Goal: Task Accomplishment & Management: Manage account settings

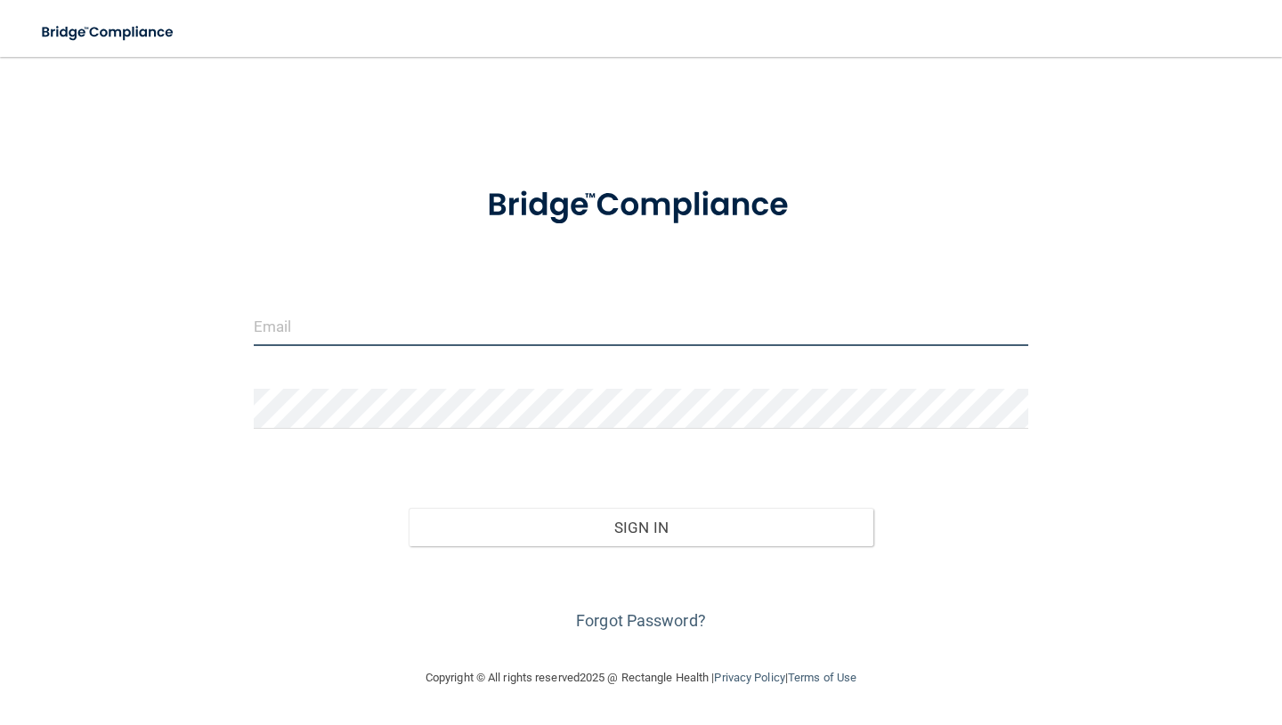
click at [346, 326] on input "email" at bounding box center [641, 326] width 774 height 40
type input "[EMAIL_ADDRESS][DOMAIN_NAME]"
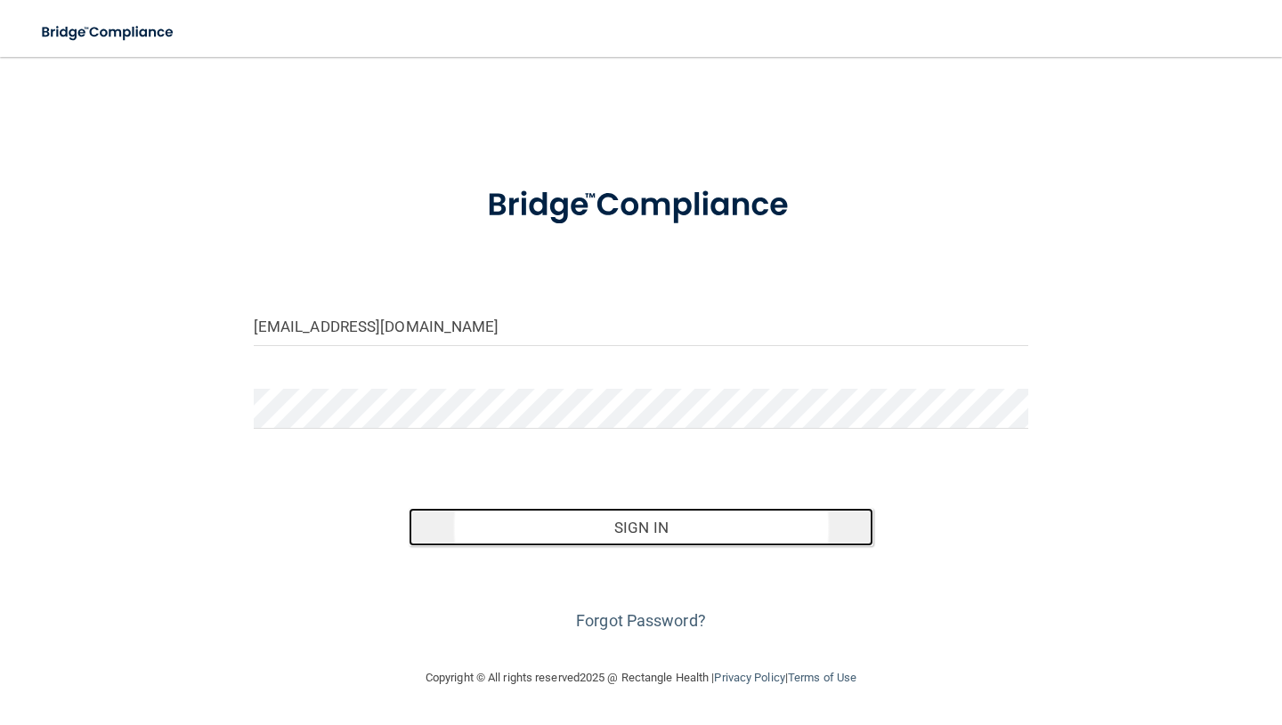
click at [634, 522] on button "Sign In" at bounding box center [641, 527] width 465 height 39
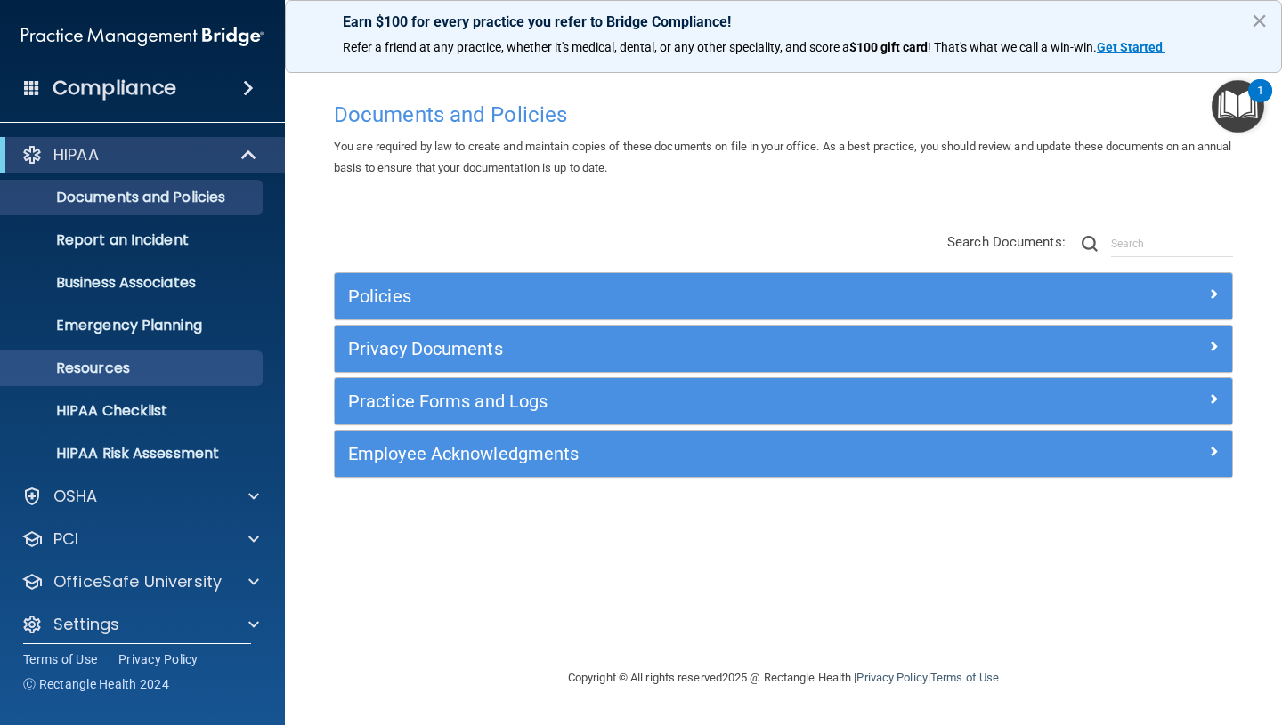
scroll to position [13, 0]
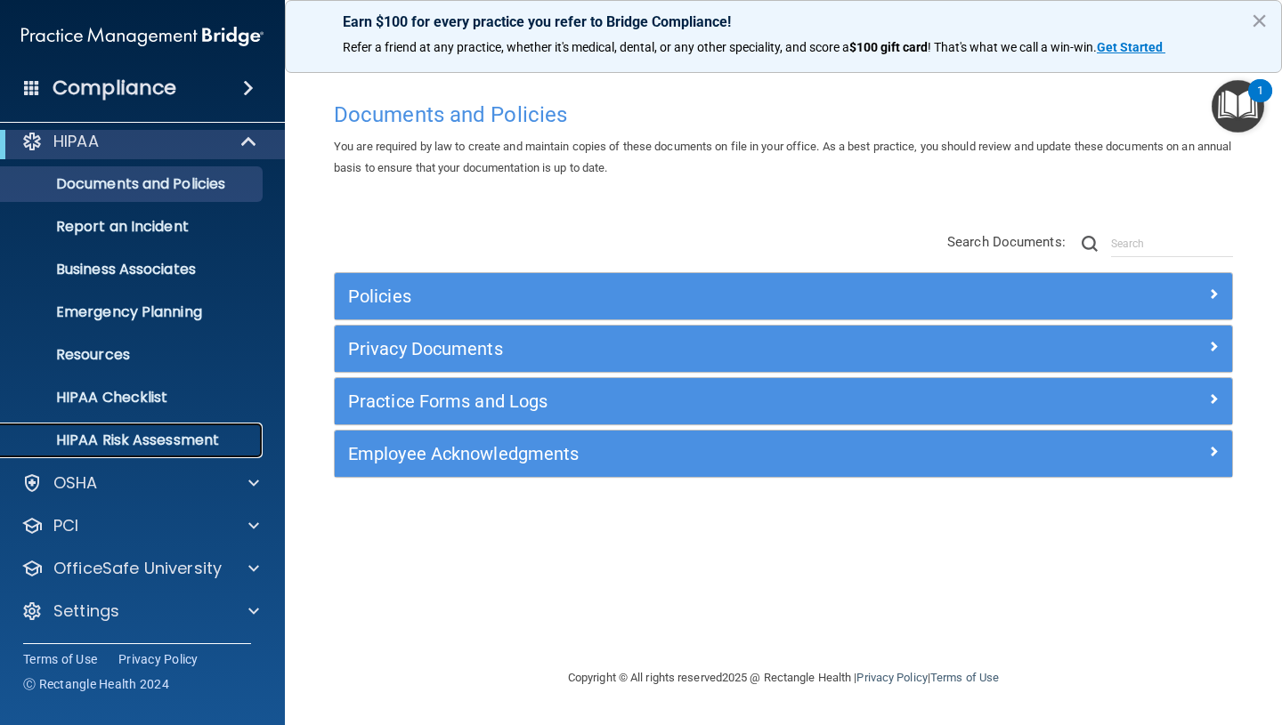
click at [154, 448] on p "HIPAA Risk Assessment" at bounding box center [133, 441] width 243 height 18
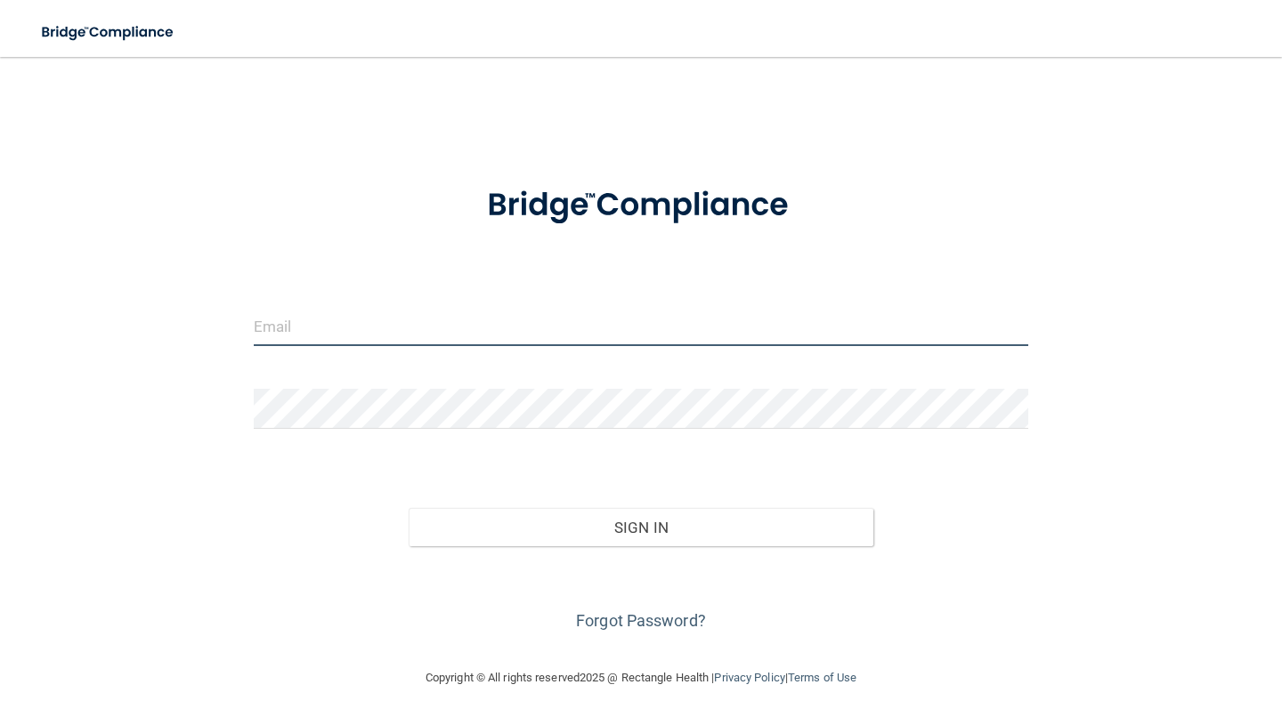
click at [260, 336] on input "email" at bounding box center [641, 326] width 774 height 40
type input "[EMAIL_ADDRESS][DOMAIN_NAME]"
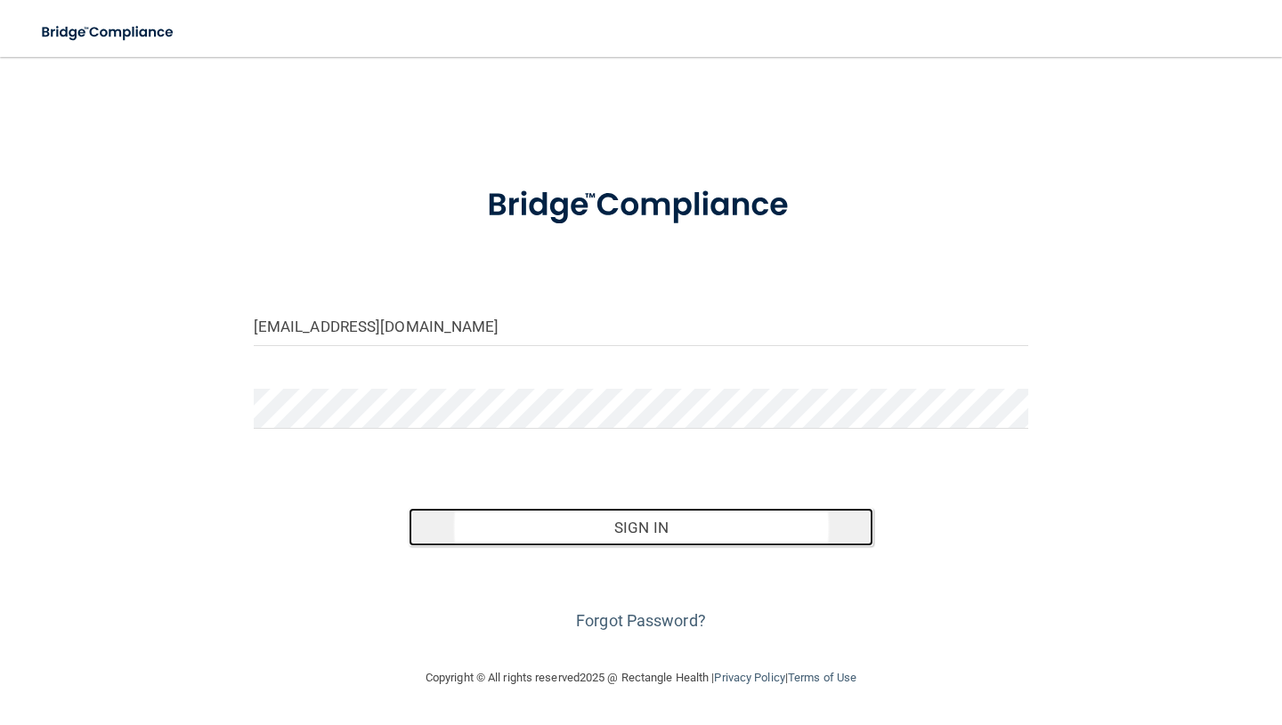
click at [630, 530] on button "Sign In" at bounding box center [641, 527] width 465 height 39
click at [636, 538] on button "Sign In" at bounding box center [641, 527] width 465 height 39
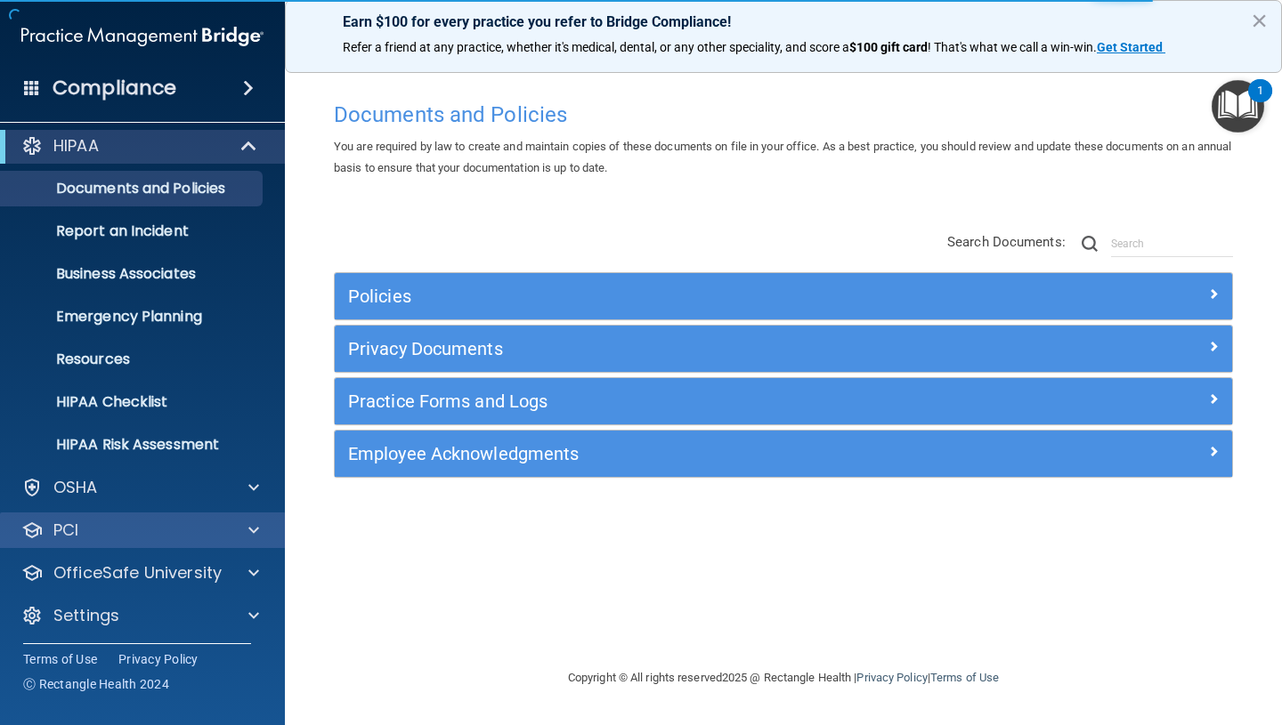
scroll to position [13, 0]
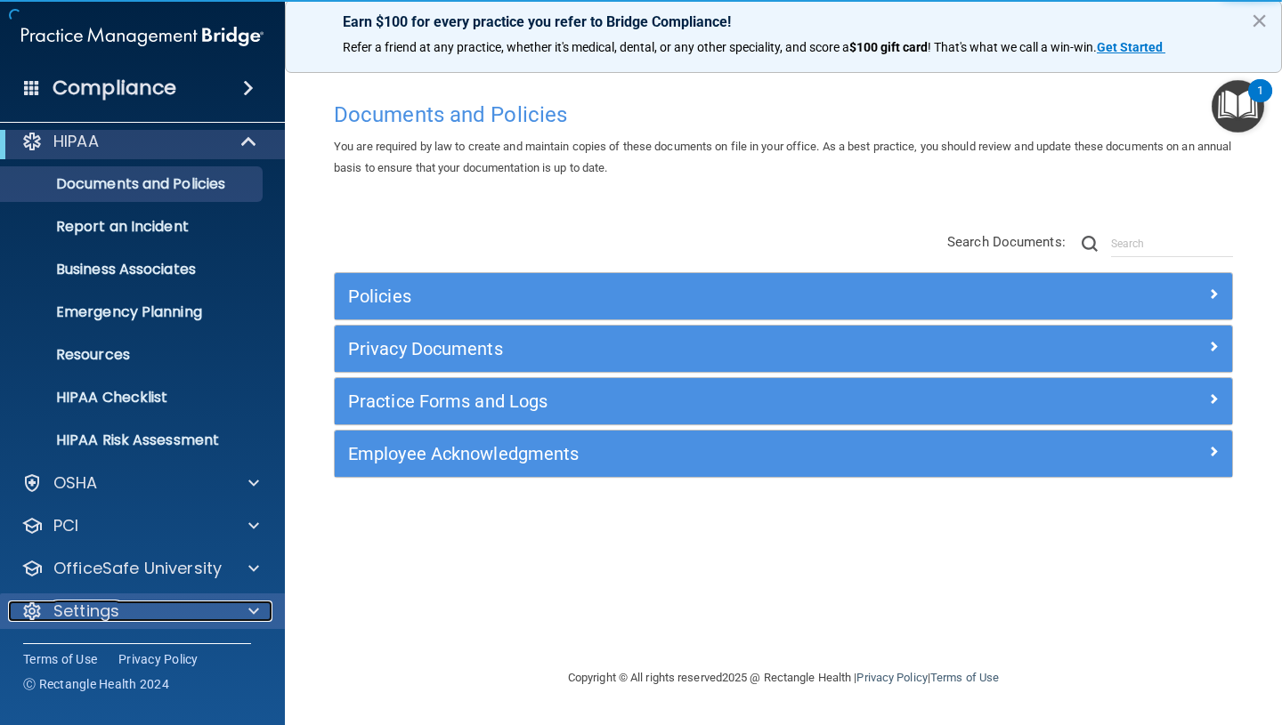
click at [257, 613] on span at bounding box center [253, 611] width 11 height 21
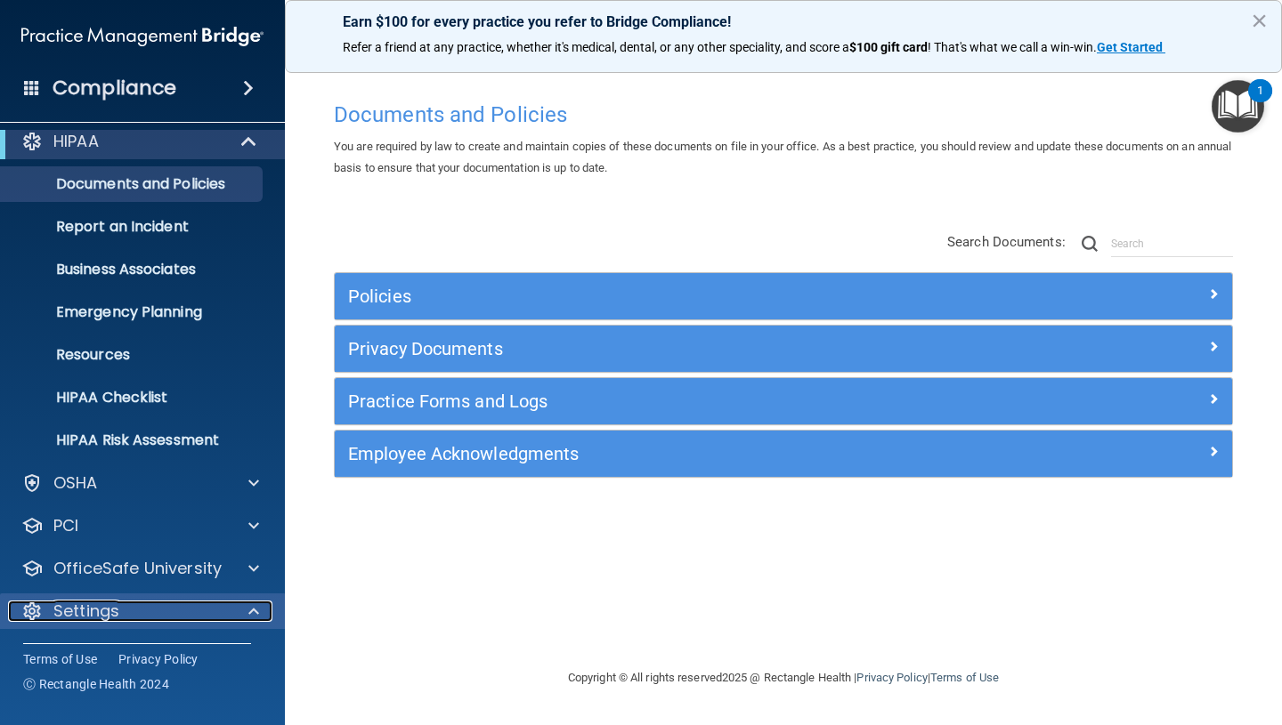
click at [257, 613] on span at bounding box center [253, 611] width 11 height 21
click at [243, 92] on span at bounding box center [248, 87] width 11 height 21
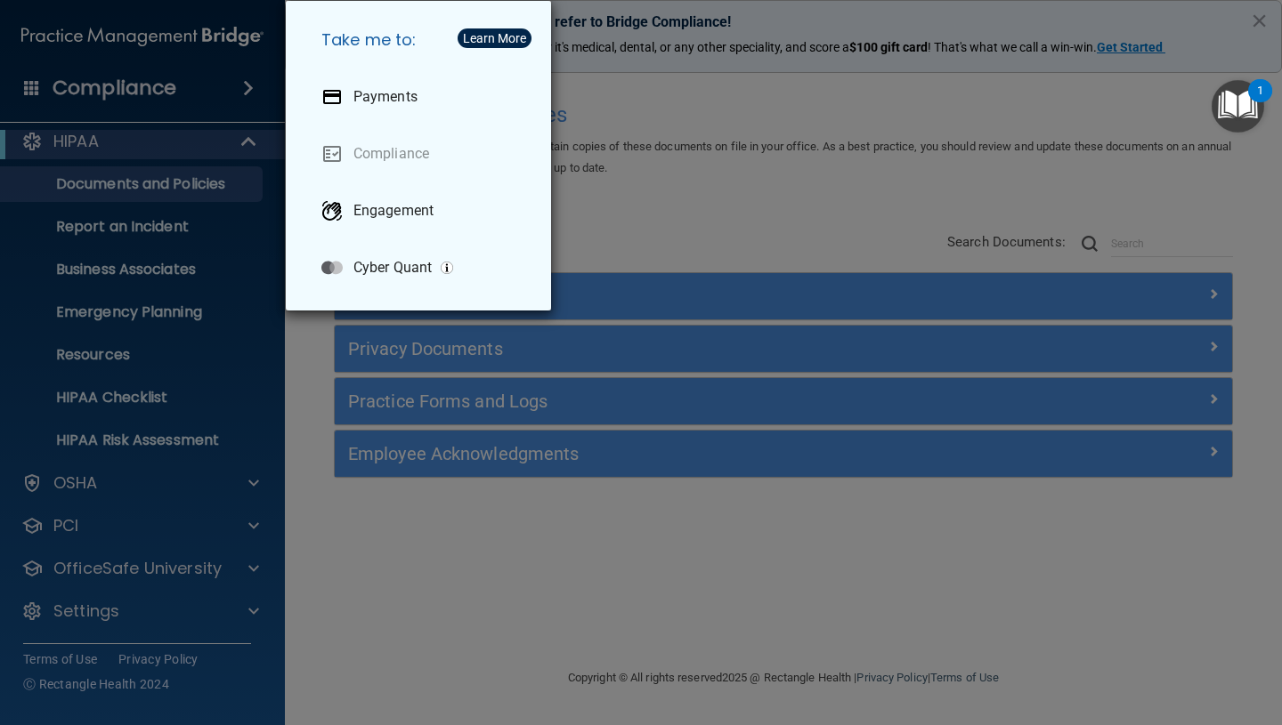
click at [612, 218] on div "Take me to: Payments Compliance Engagement Cyber Quant" at bounding box center [641, 362] width 1282 height 725
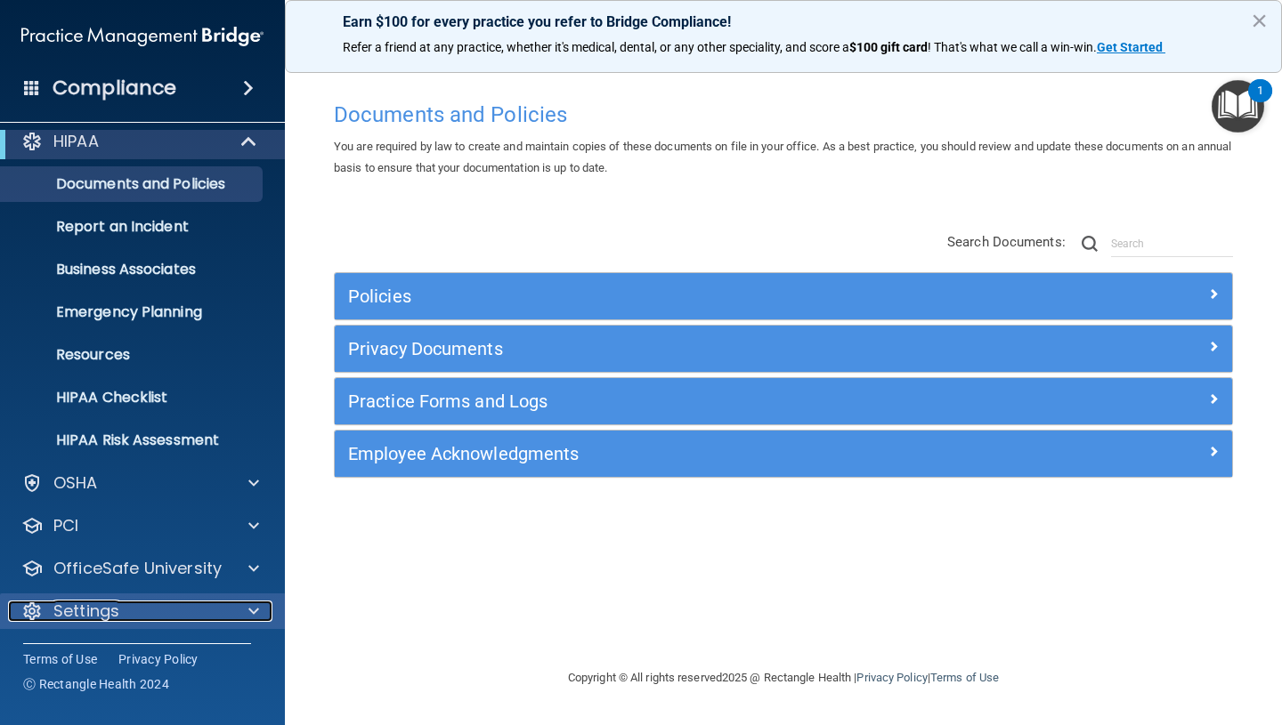
click at [263, 611] on div at bounding box center [251, 611] width 45 height 21
click at [254, 611] on span at bounding box center [253, 611] width 11 height 21
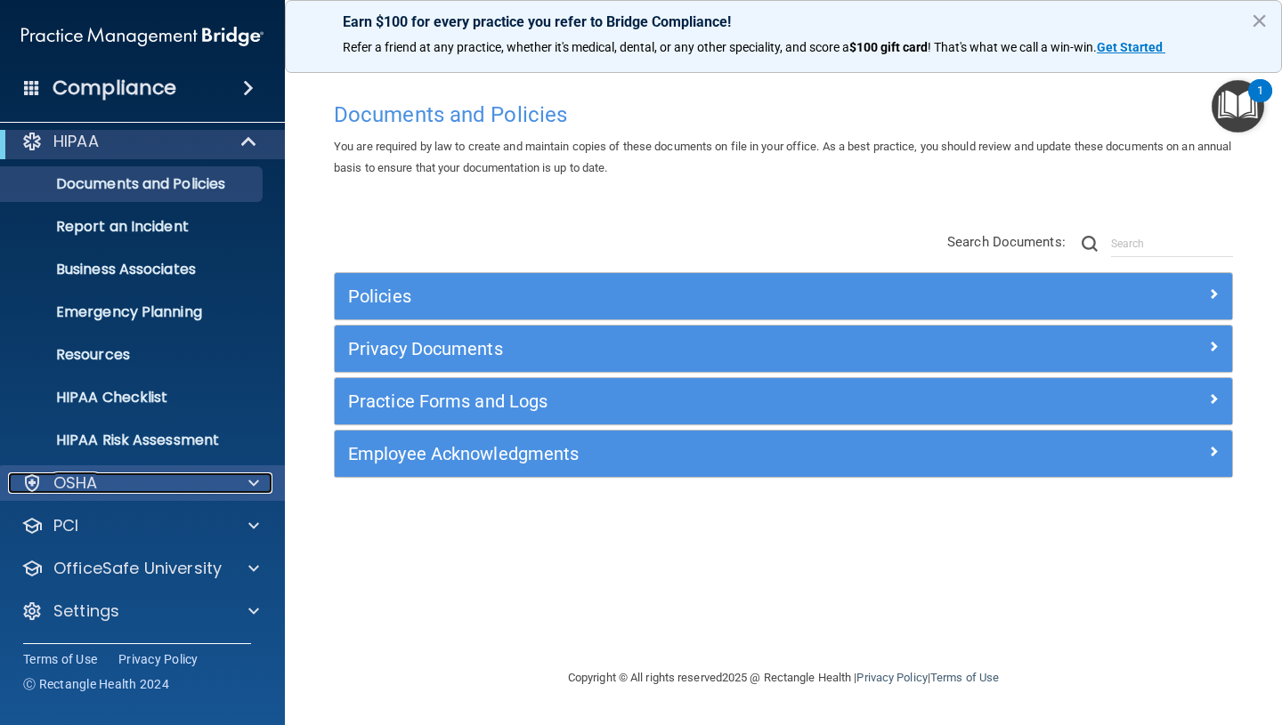
click at [246, 487] on div at bounding box center [251, 483] width 45 height 21
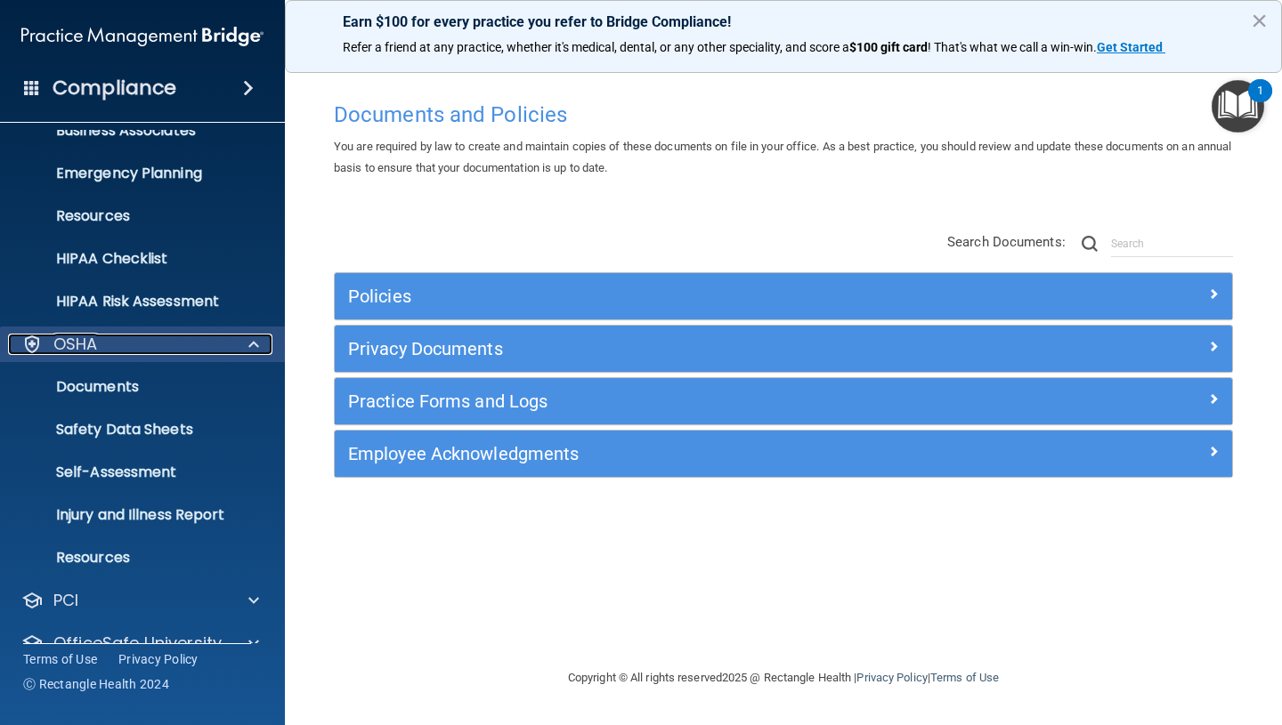
scroll to position [226, 0]
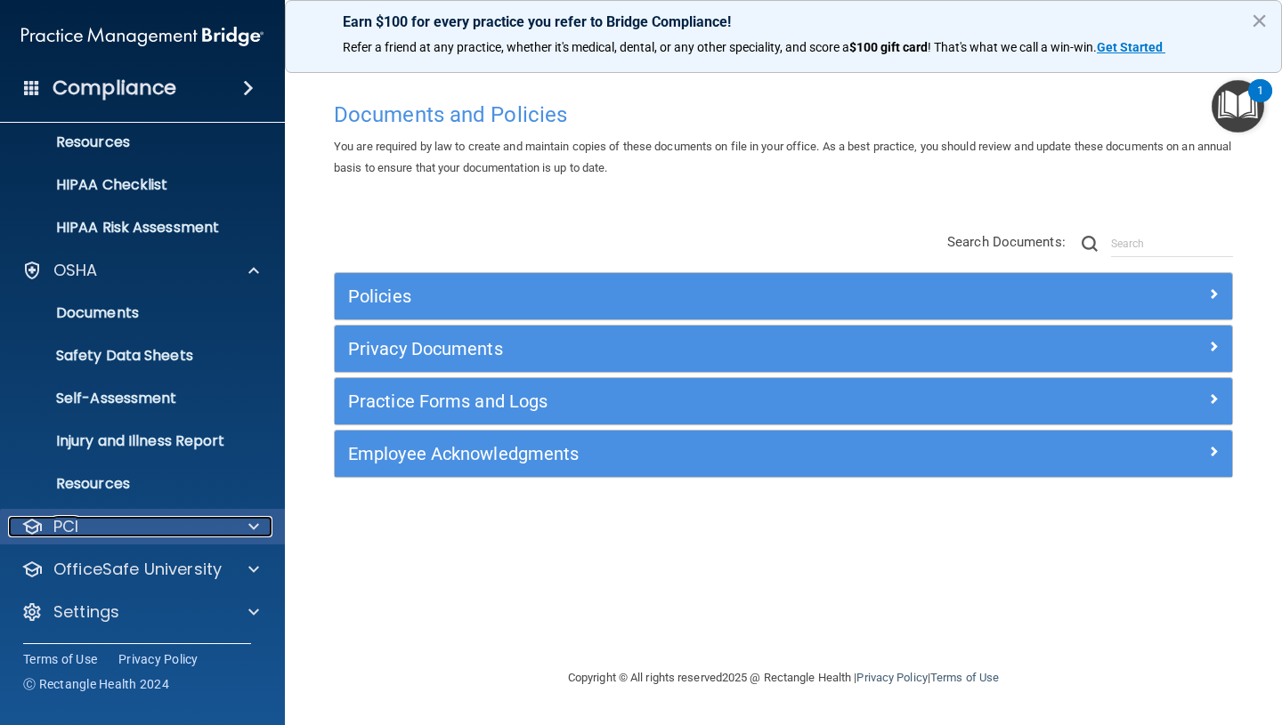
click at [252, 522] on span at bounding box center [253, 526] width 11 height 21
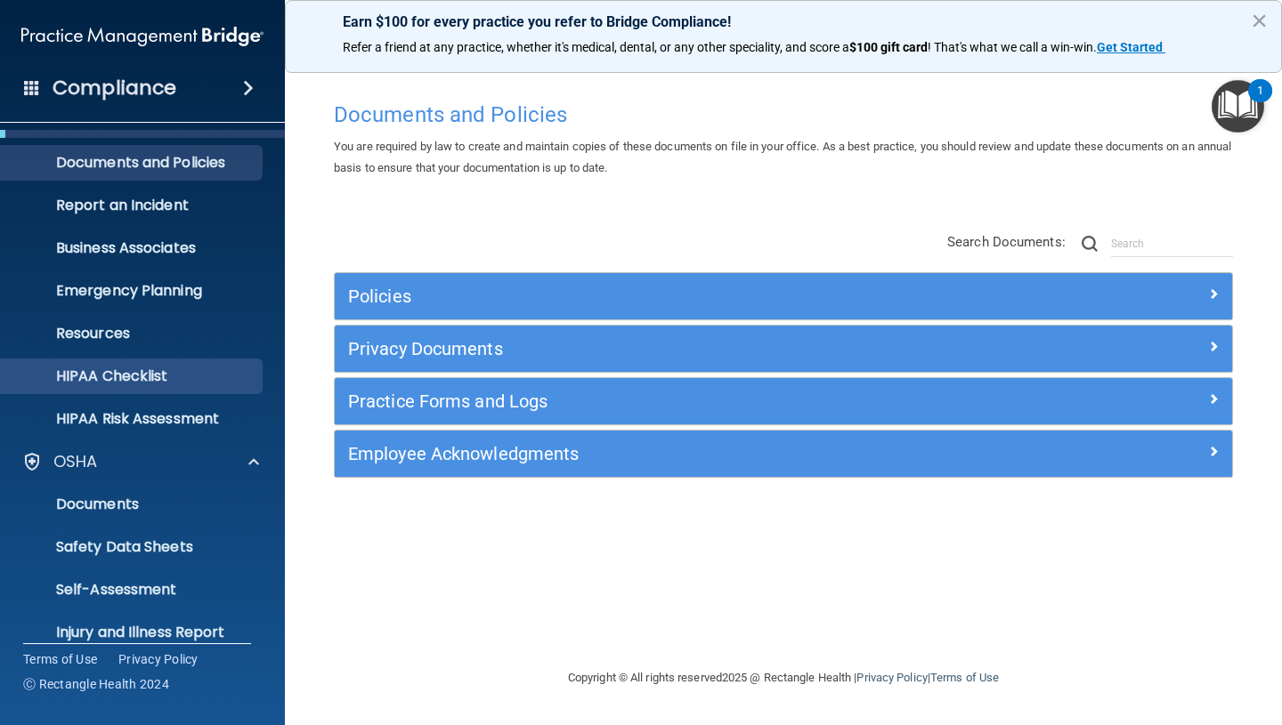
scroll to position [0, 0]
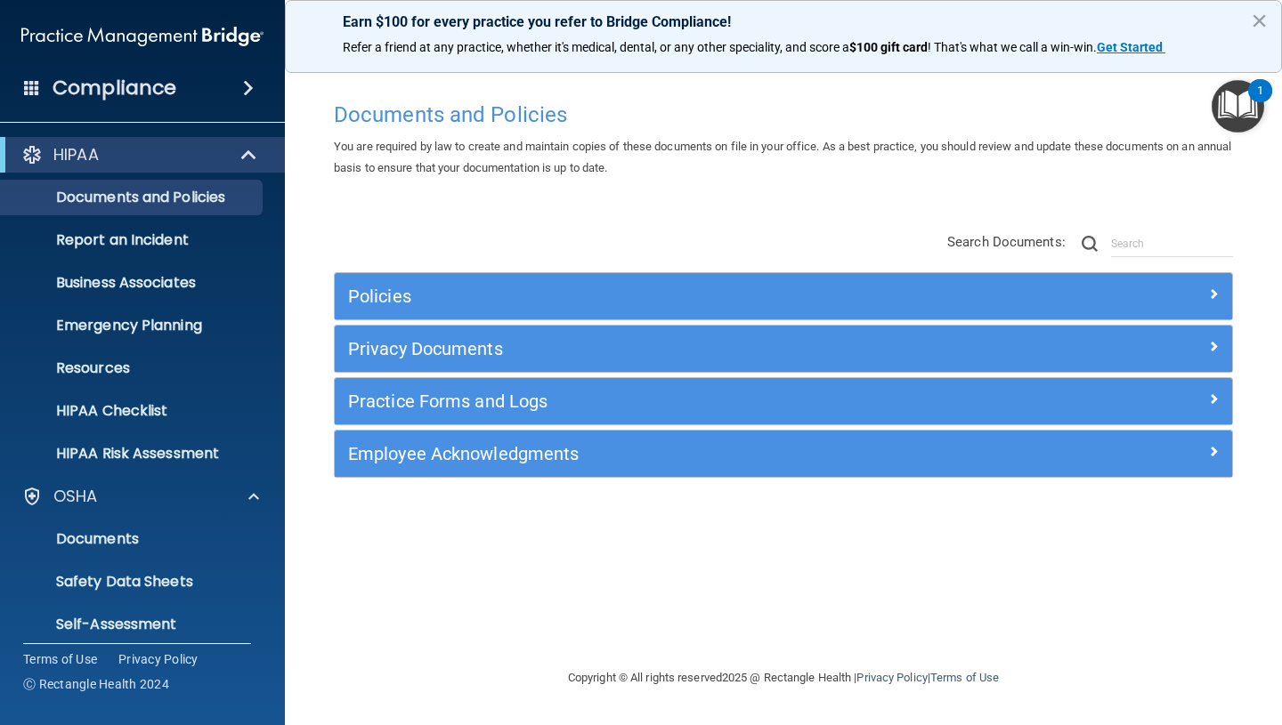
click at [245, 89] on span at bounding box center [248, 87] width 11 height 21
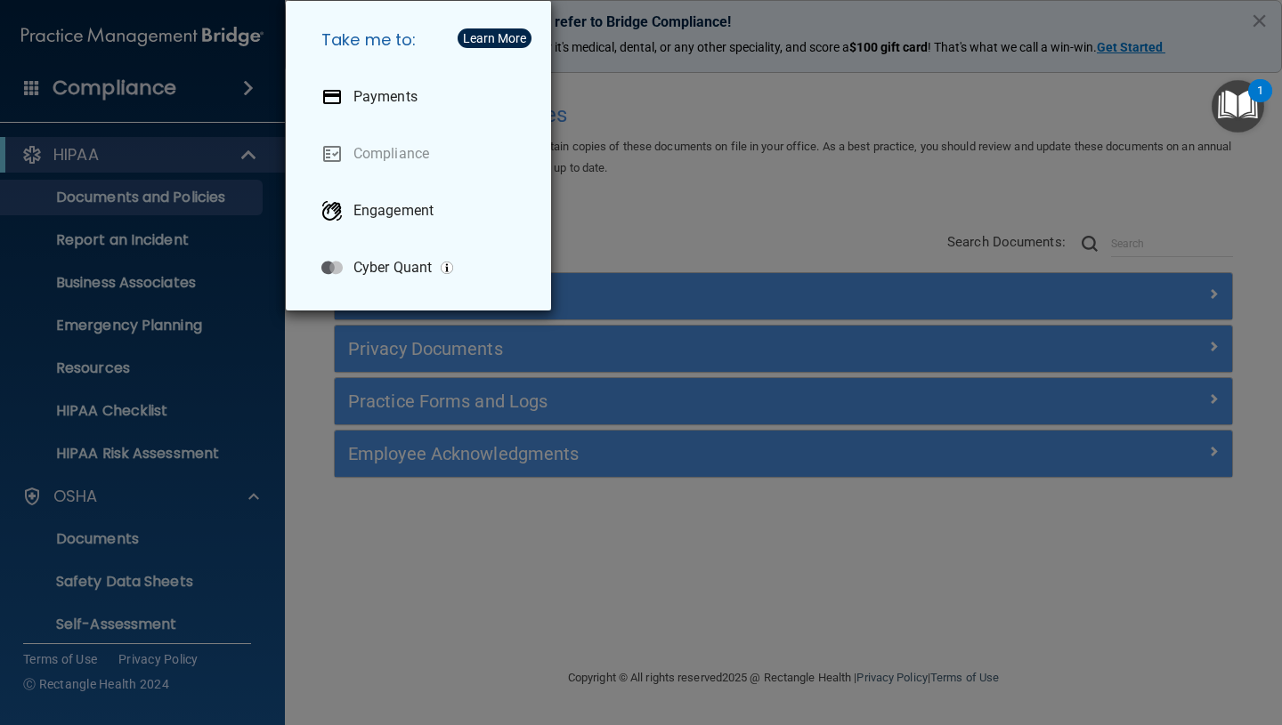
click at [109, 93] on div "Take me to: Payments Compliance Engagement Cyber Quant" at bounding box center [641, 362] width 1282 height 725
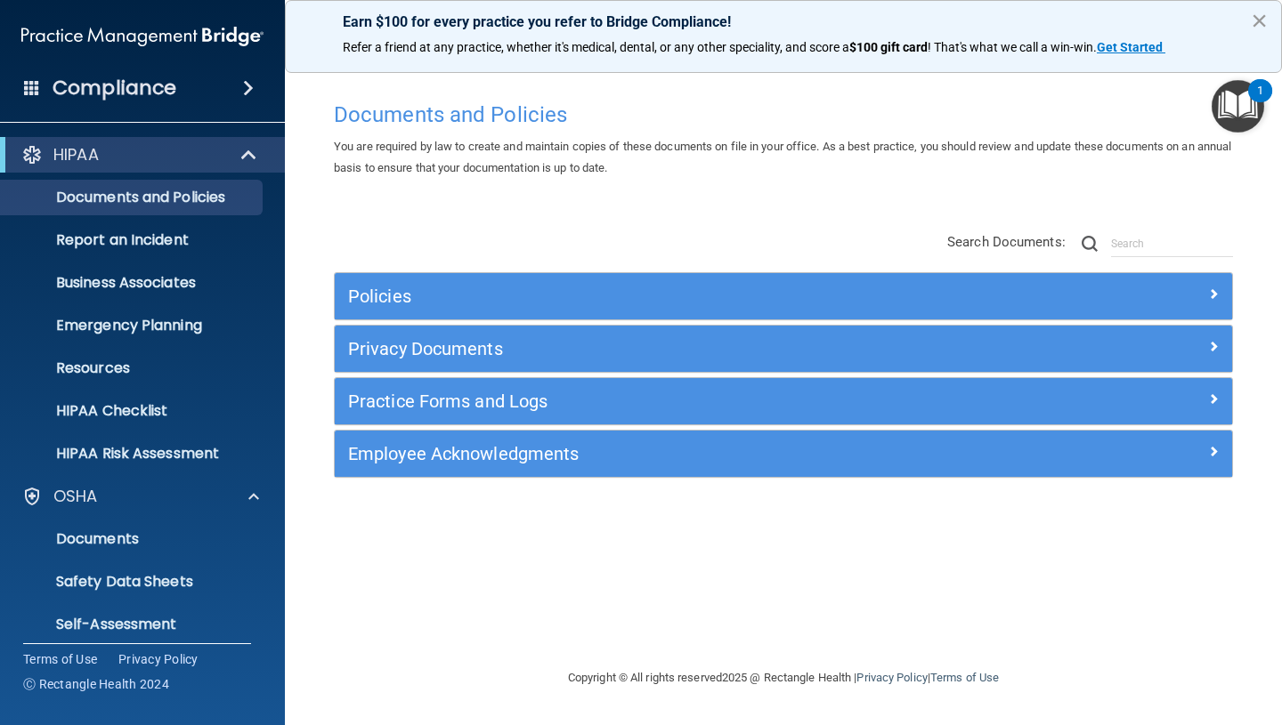
click at [1264, 27] on button "×" at bounding box center [1259, 20] width 17 height 28
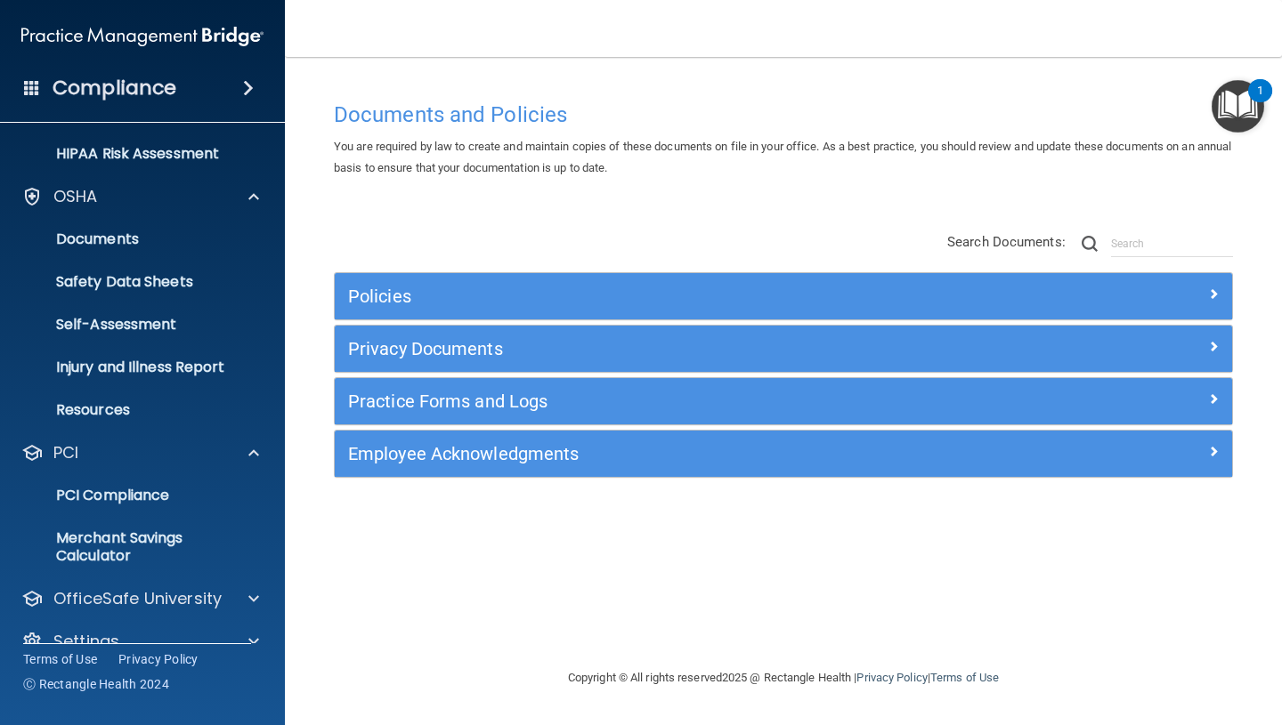
scroll to position [329, 0]
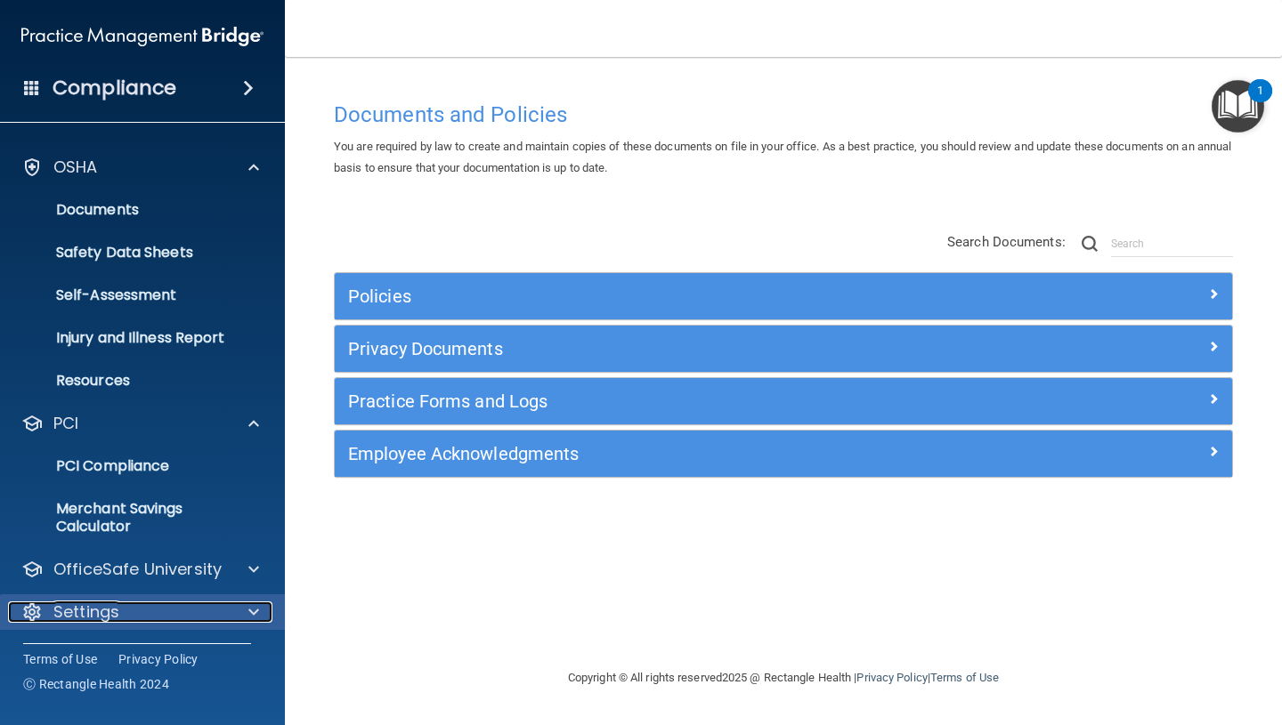
click at [252, 616] on span at bounding box center [253, 612] width 11 height 21
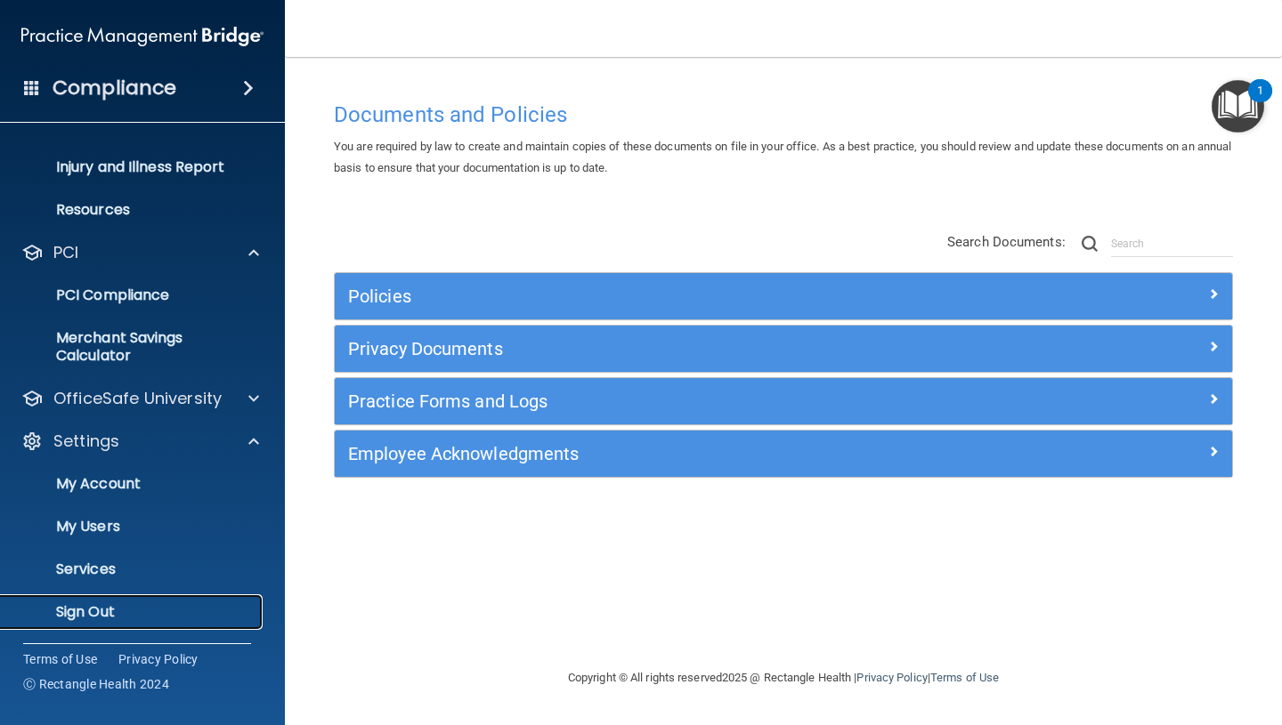
click at [117, 610] on p "Sign Out" at bounding box center [133, 612] width 243 height 18
